Goal: Find specific page/section: Find specific page/section

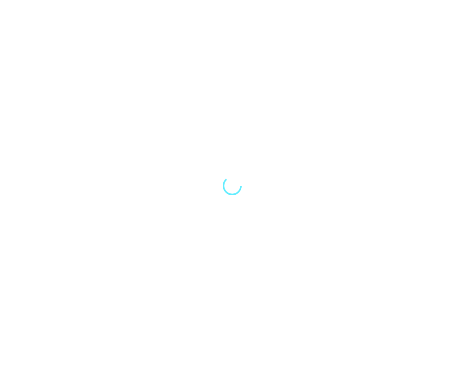
select select "Song"
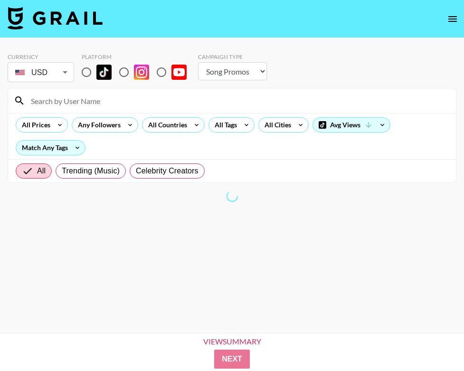
click at [54, 101] on input at bounding box center [237, 100] width 425 height 15
type input "ALLIESHERLOICK"
click at [48, 77] on body "Currency USD USD ​ Platform Campaign Type Choose Type... Song Promos Brand Prom…" at bounding box center [232, 200] width 464 height 401
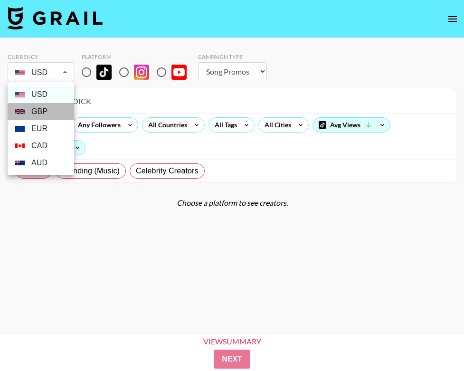
click at [43, 113] on li "GBP" at bounding box center [41, 111] width 67 height 17
type input "GBP"
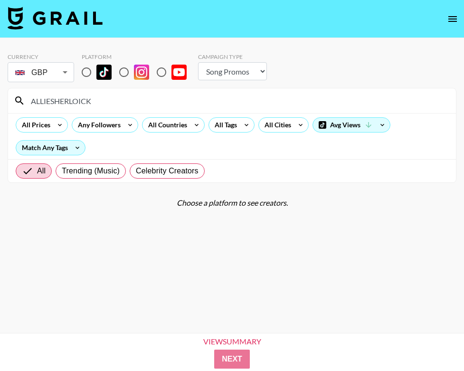
click at [81, 101] on input "ALLIESHERLOICK" at bounding box center [237, 100] width 425 height 15
type input "ALLIESHERLOCK"
click at [85, 69] on input "radio" at bounding box center [86, 72] width 20 height 20
radio input "true"
